Goal: Transaction & Acquisition: Subscribe to service/newsletter

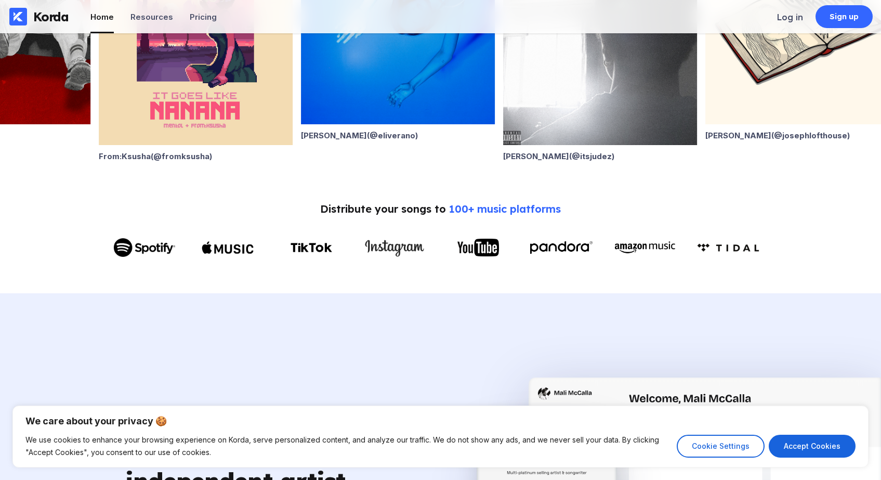
scroll to position [450, 0]
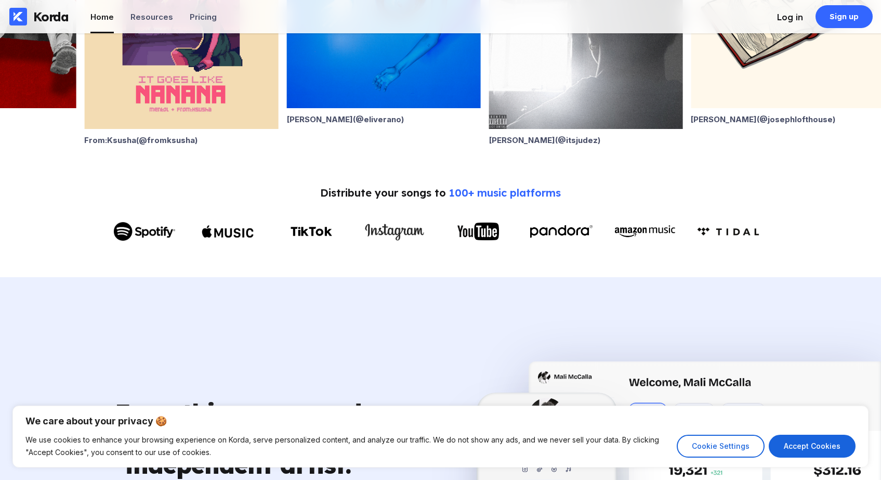
click at [797, 23] on li "Log in" at bounding box center [790, 16] width 26 height 33
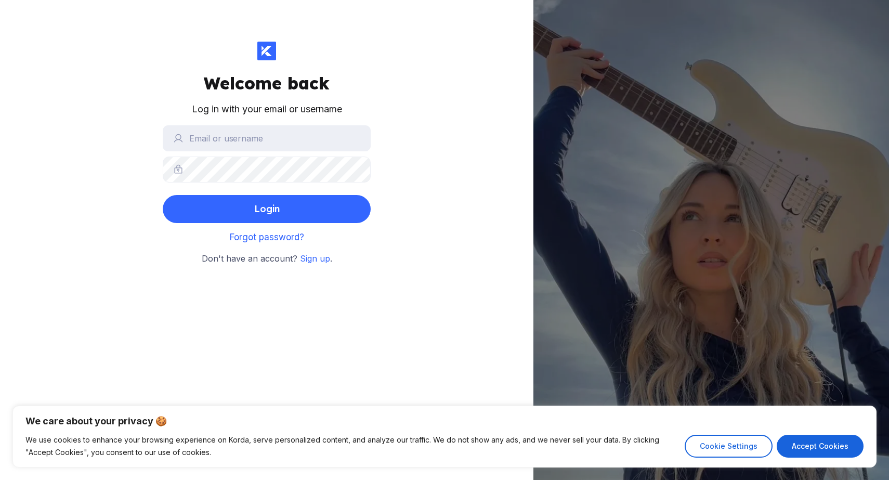
click at [309, 267] on div "Welcome back Log in with your email or username Login Forgot password? Don't ha…" at bounding box center [266, 240] width 533 height 480
click at [313, 266] on div "Welcome back Log in with your email or username Login Forgot password? Don't ha…" at bounding box center [266, 240] width 533 height 480
click at [316, 264] on div "Welcome back Log in with your email or username Login Forgot password? Don't ha…" at bounding box center [266, 240] width 533 height 480
click at [329, 255] on small "Don't have an account? Sign up ." at bounding box center [267, 259] width 130 height 14
click at [323, 255] on span "Sign up" at bounding box center [315, 258] width 30 height 10
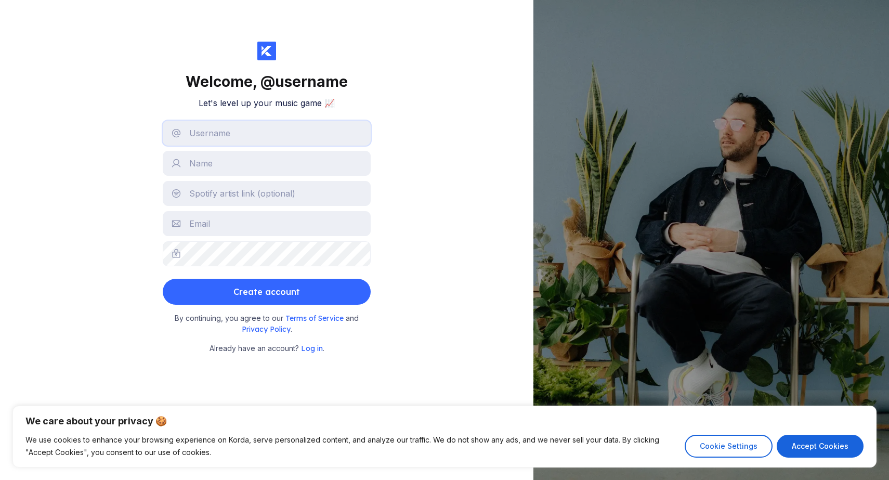
click at [305, 139] on input "text" at bounding box center [267, 133] width 208 height 25
type input "`"
type input "@"
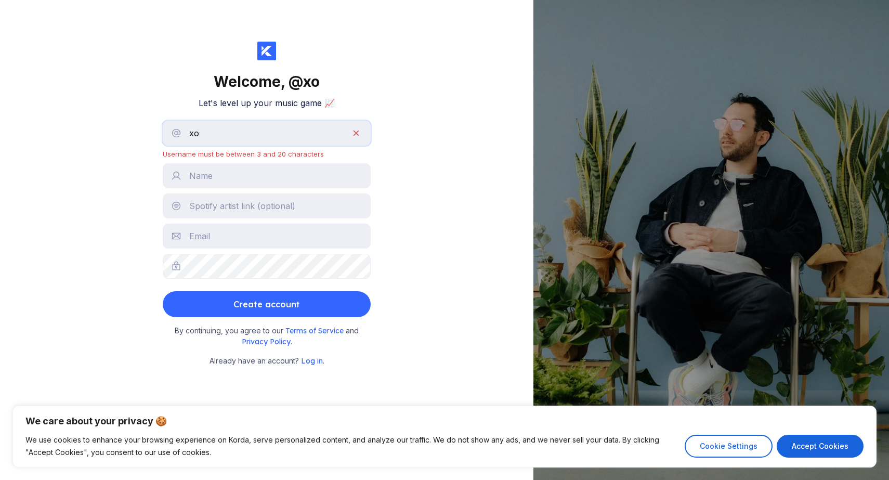
click at [281, 133] on input "xo" at bounding box center [267, 133] width 208 height 25
type input "xox"
click at [35, 84] on div "Welcome, @ xox Let's level up your music game 📈 xox Username must be between 3 …" at bounding box center [266, 240] width 533 height 480
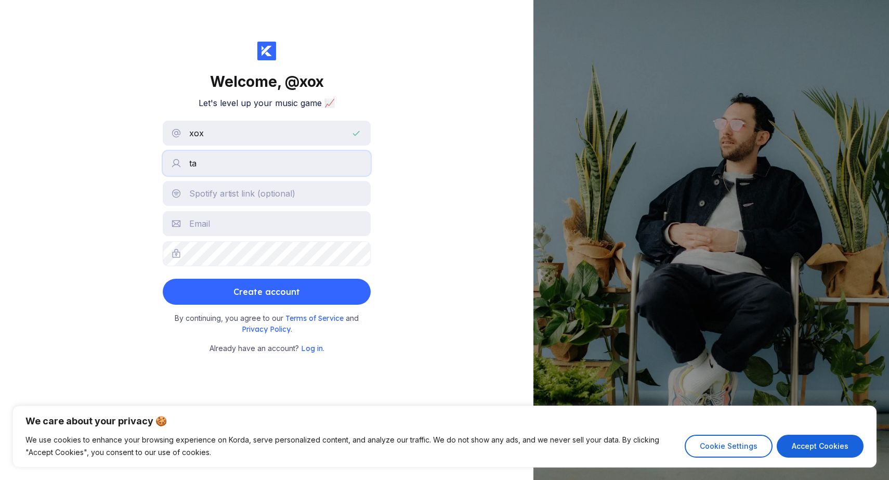
type input "t"
type input "i"
click at [267, 292] on button "Create account" at bounding box center [267, 292] width 208 height 26
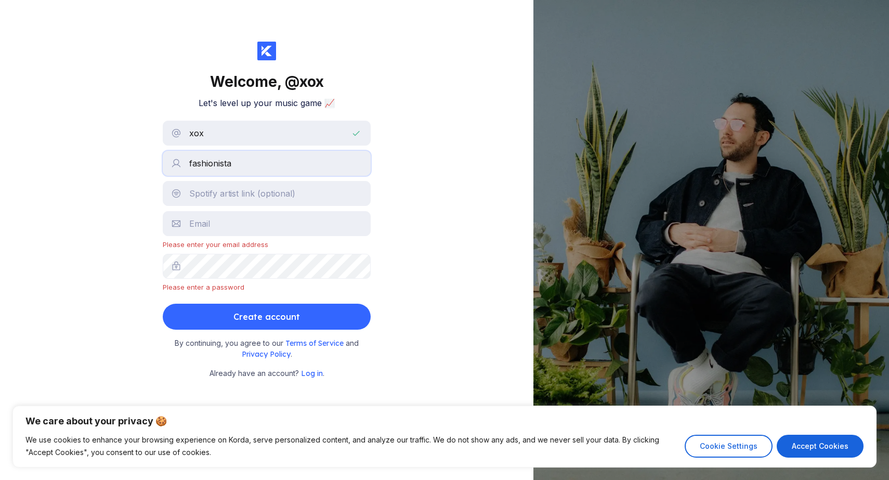
type input "fashionista"
click at [200, 222] on input "text" at bounding box center [267, 223] width 208 height 25
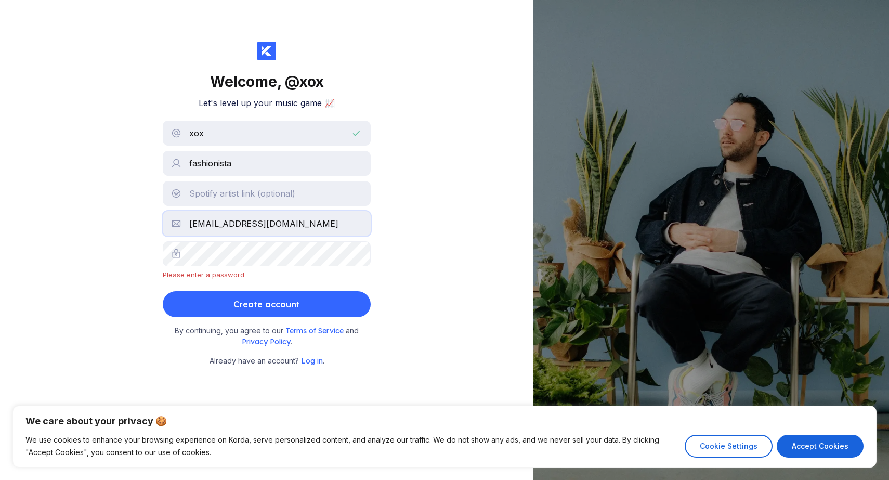
type input "[EMAIL_ADDRESS][DOMAIN_NAME]"
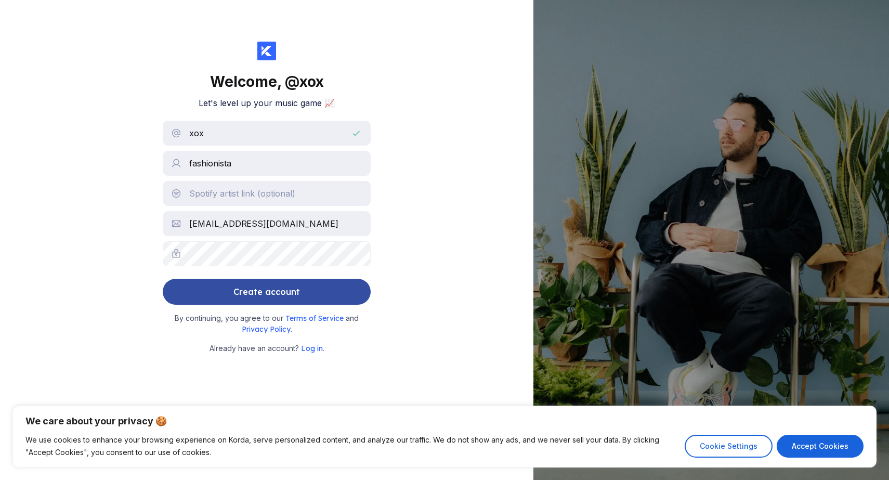
click at [253, 302] on button "Create account" at bounding box center [267, 292] width 208 height 26
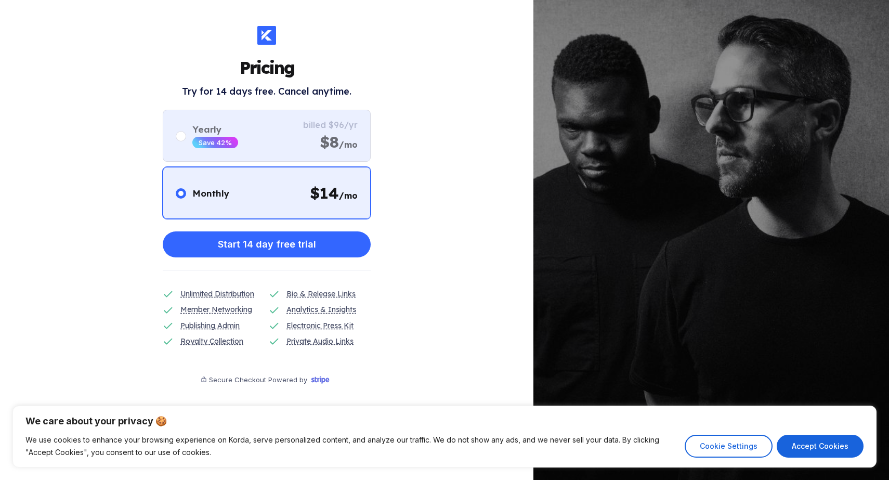
click at [354, 141] on span "/mo" at bounding box center [348, 144] width 19 height 10
radio input "false"
radio input "true"
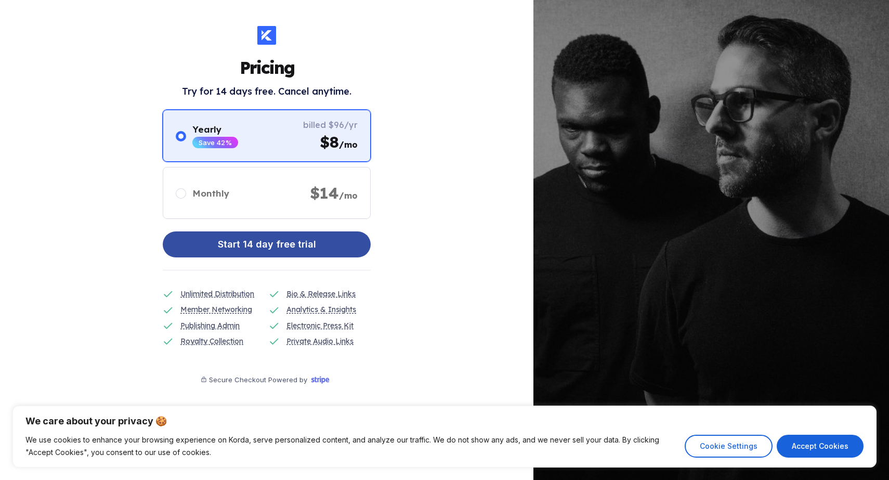
click at [340, 246] on button "Start 14 day free trial" at bounding box center [267, 244] width 208 height 26
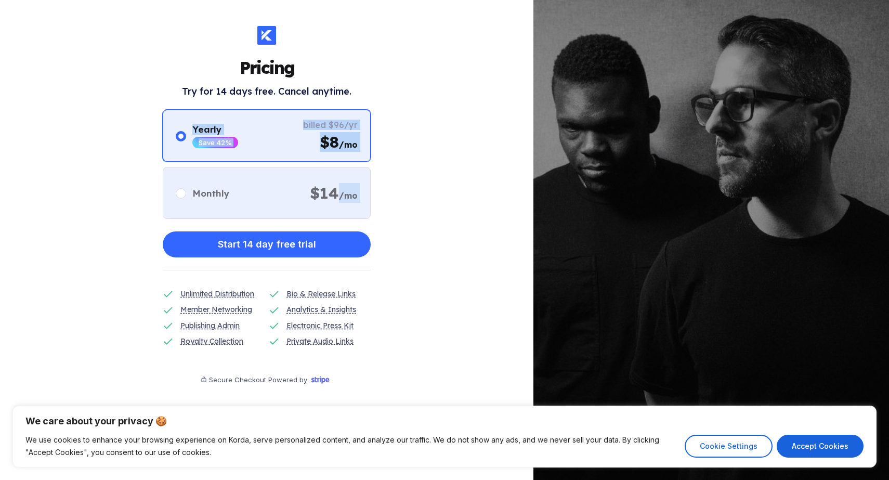
drag, startPoint x: 340, startPoint y: 246, endPoint x: 331, endPoint y: 195, distance: 51.4
click at [331, 196] on div "Pricing Try for 14 days free. Cancel anytime. Monthly $ 14 /mo Yearly Save 42% …" at bounding box center [267, 219] width 208 height 386
